Goal: Obtain resource: Obtain resource

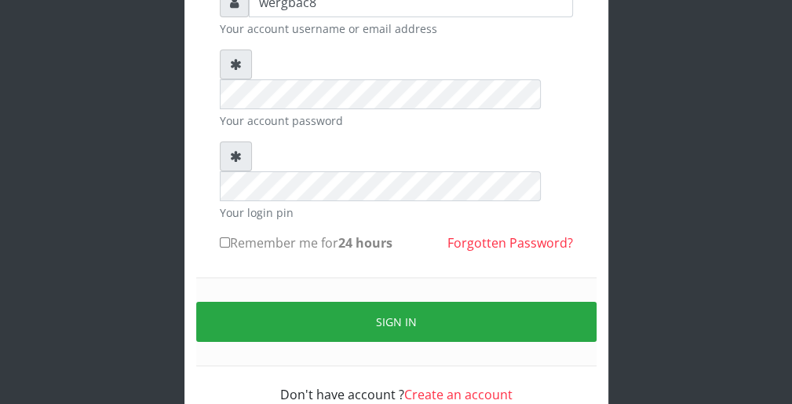
scroll to position [144, 0]
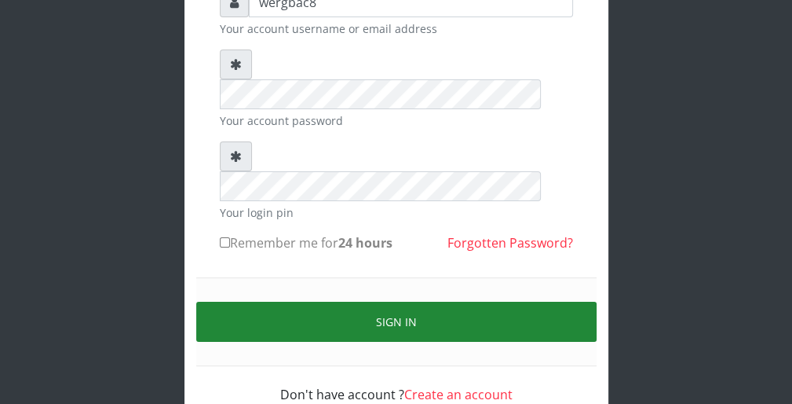
click at [583, 302] on button "Sign in" at bounding box center [396, 322] width 400 height 40
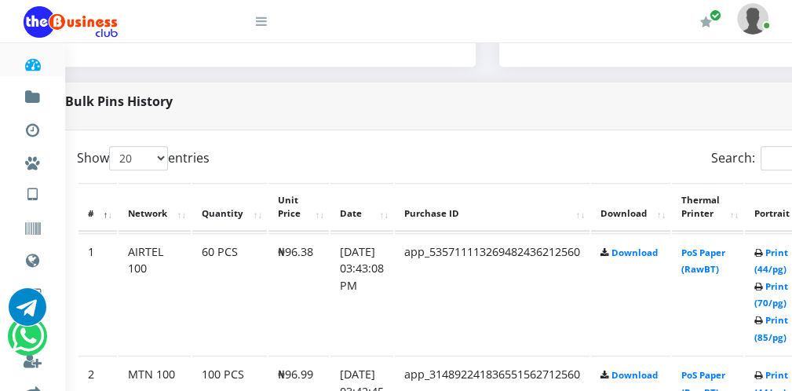
scroll to position [722, 63]
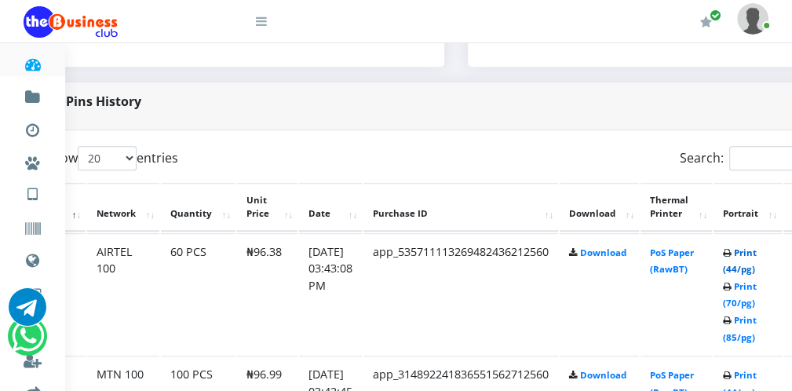
click at [738, 269] on link "Print (44/pg)" at bounding box center [740, 261] width 34 height 29
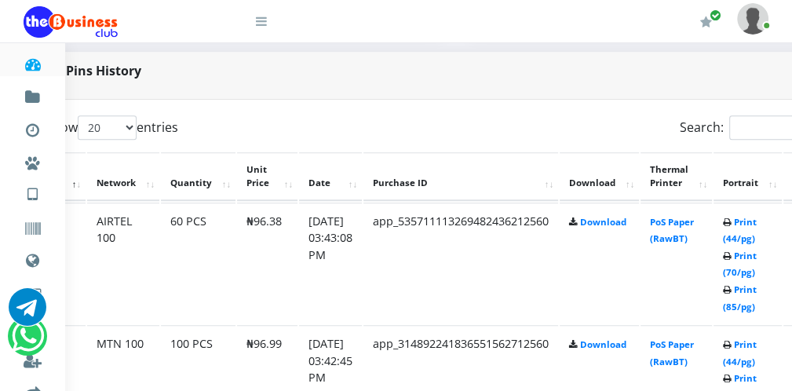
scroll to position [785, 63]
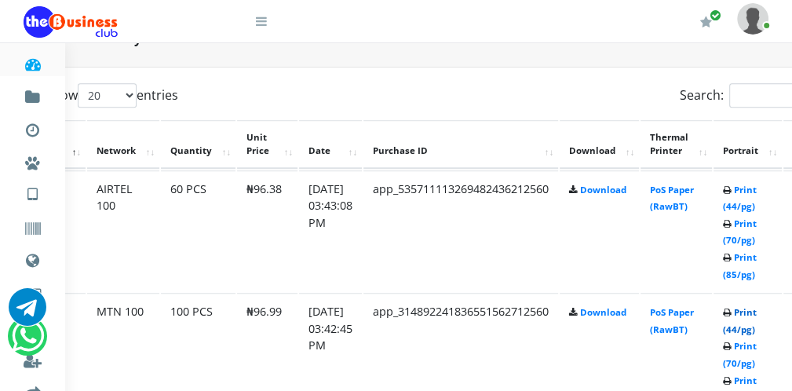
click at [741, 327] on link "Print (44/pg)" at bounding box center [740, 320] width 34 height 29
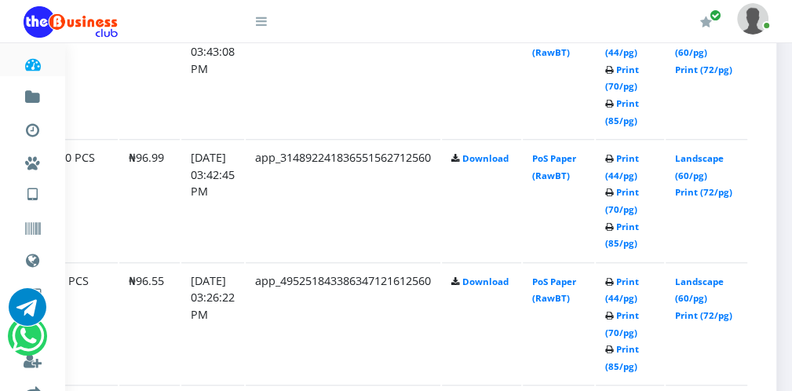
scroll to position [971, 185]
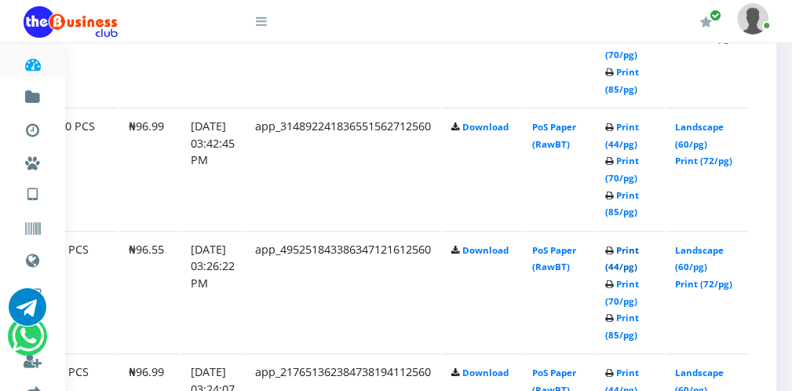
click at [623, 265] on link "Print (44/pg)" at bounding box center [622, 258] width 34 height 29
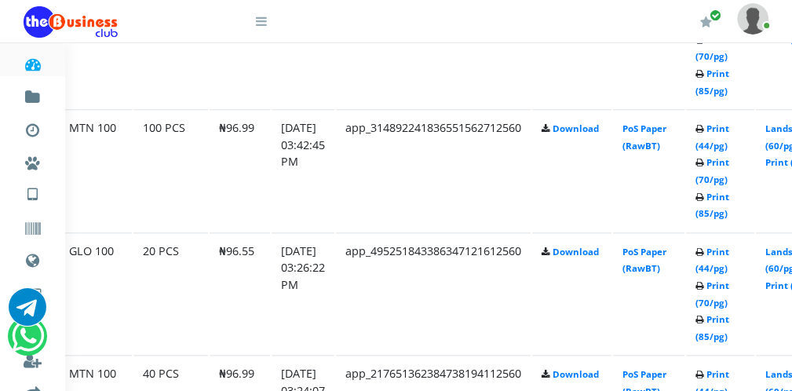
scroll to position [1000, 90]
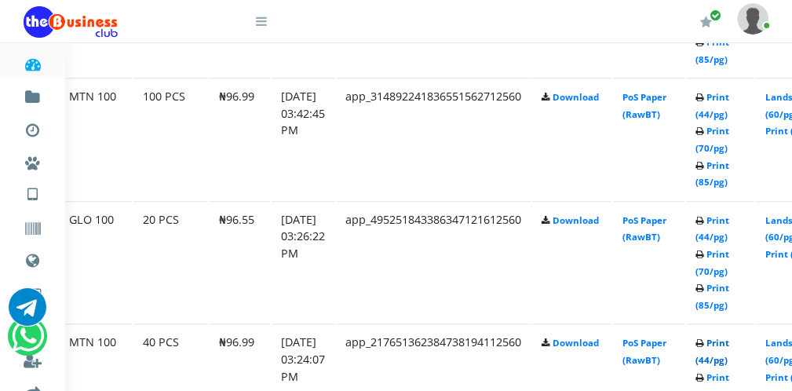
click at [719, 357] on link "Print (44/pg)" at bounding box center [713, 351] width 34 height 29
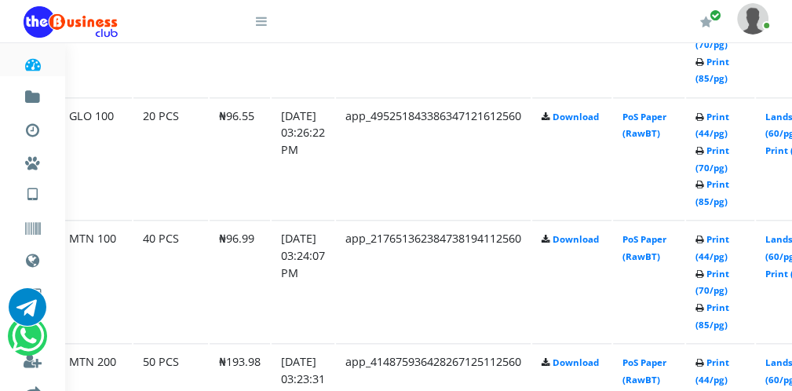
scroll to position [1126, 90]
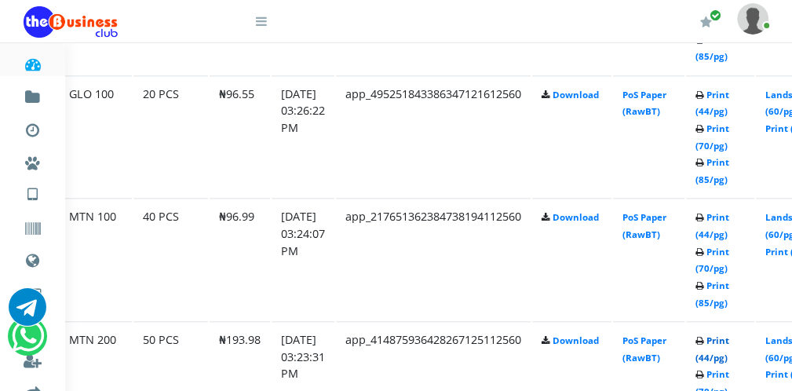
click at [719, 350] on link "Print (44/pg)" at bounding box center [713, 349] width 34 height 29
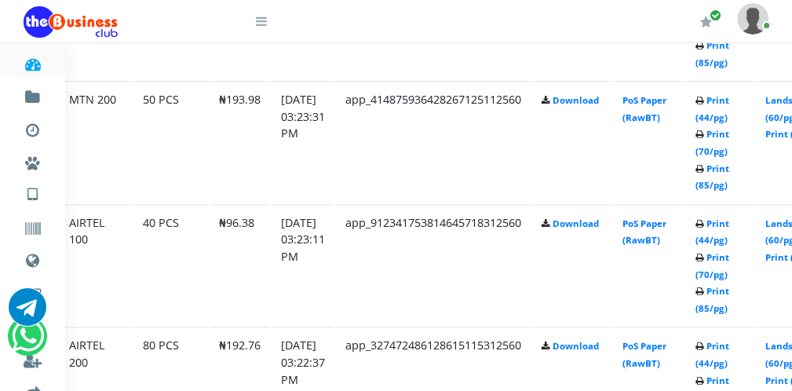
scroll to position [1377, 90]
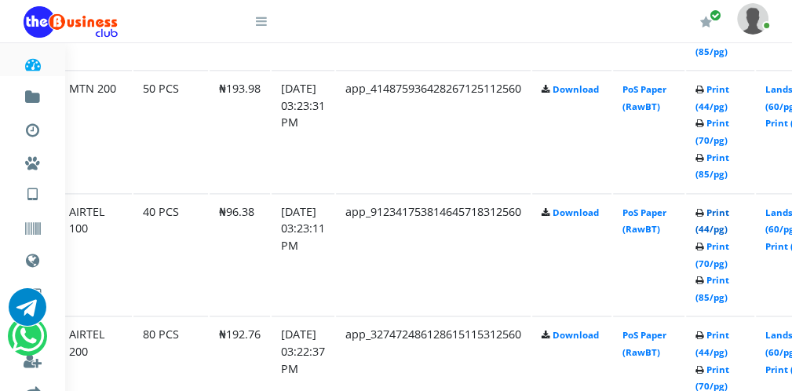
click at [716, 224] on link "Print (44/pg)" at bounding box center [713, 221] width 34 height 29
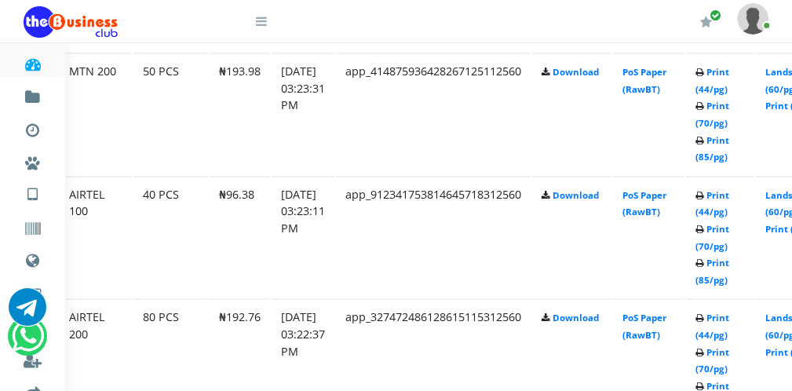
scroll to position [1377, 90]
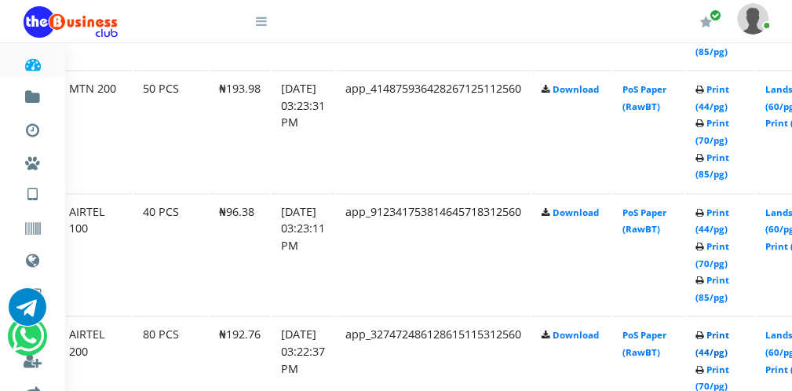
click at [716, 349] on link "Print (44/pg)" at bounding box center [713, 343] width 34 height 29
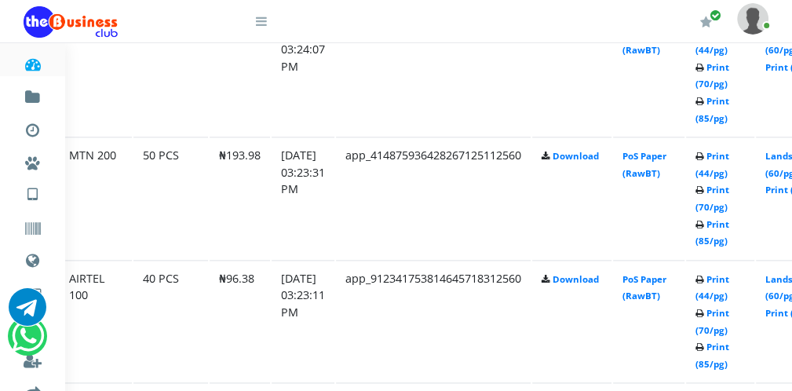
scroll to position [1377, 90]
